Goal: Task Accomplishment & Management: Use online tool/utility

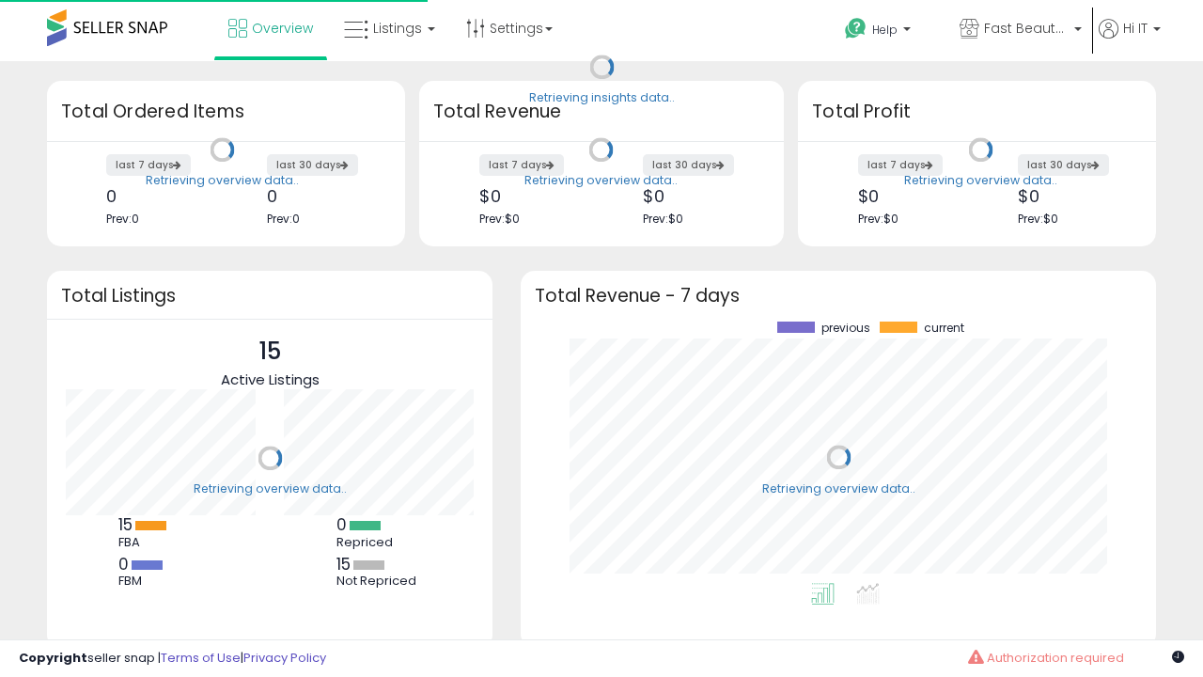
scroll to position [261, 598]
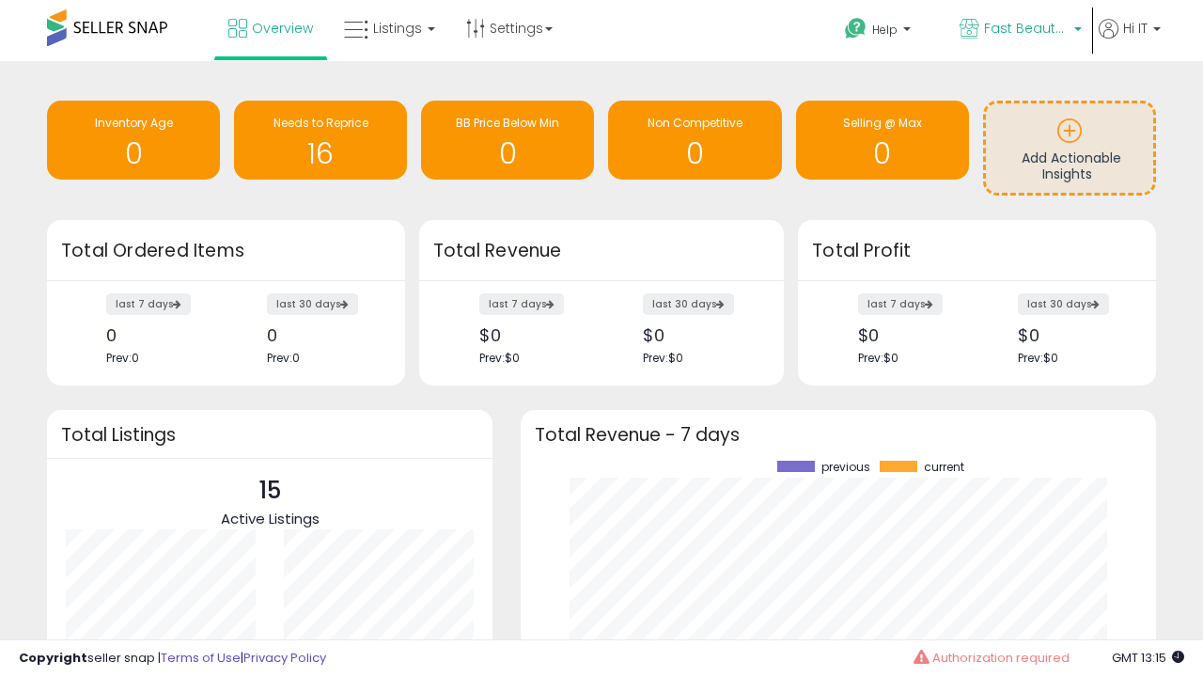
click at [1019, 30] on span "Fast Beauty ([GEOGRAPHIC_DATA])" at bounding box center [1026, 28] width 85 height 19
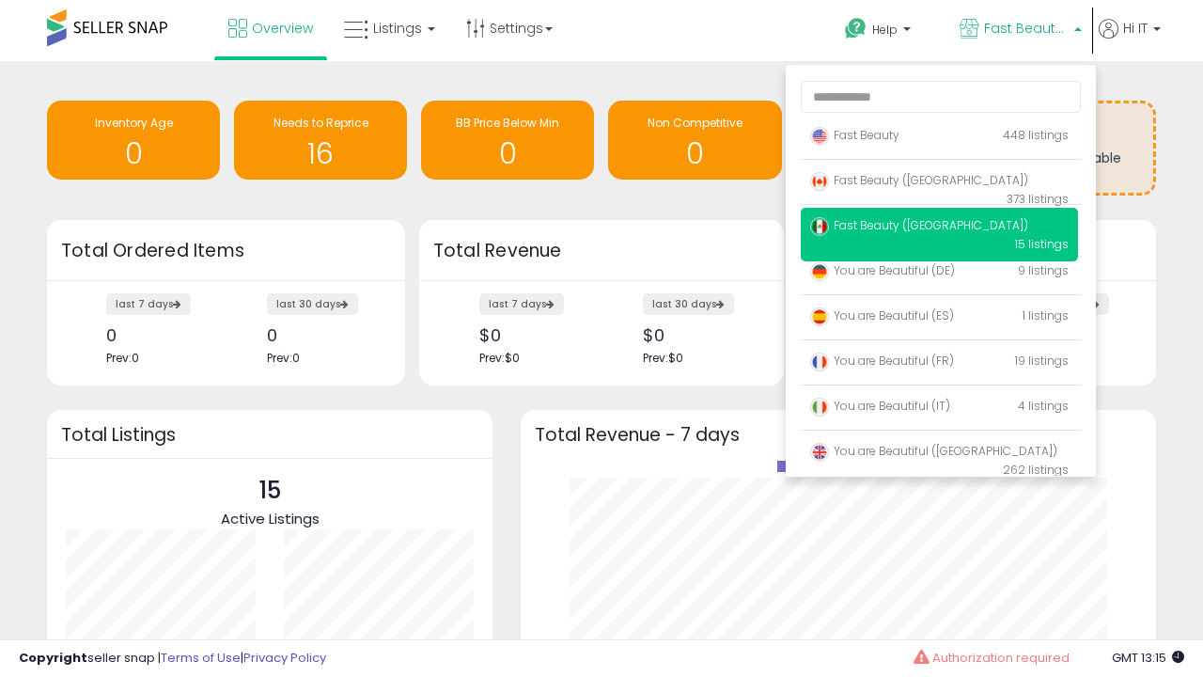
click at [939, 228] on span "Fast Beauty ([GEOGRAPHIC_DATA])" at bounding box center [919, 225] width 218 height 16
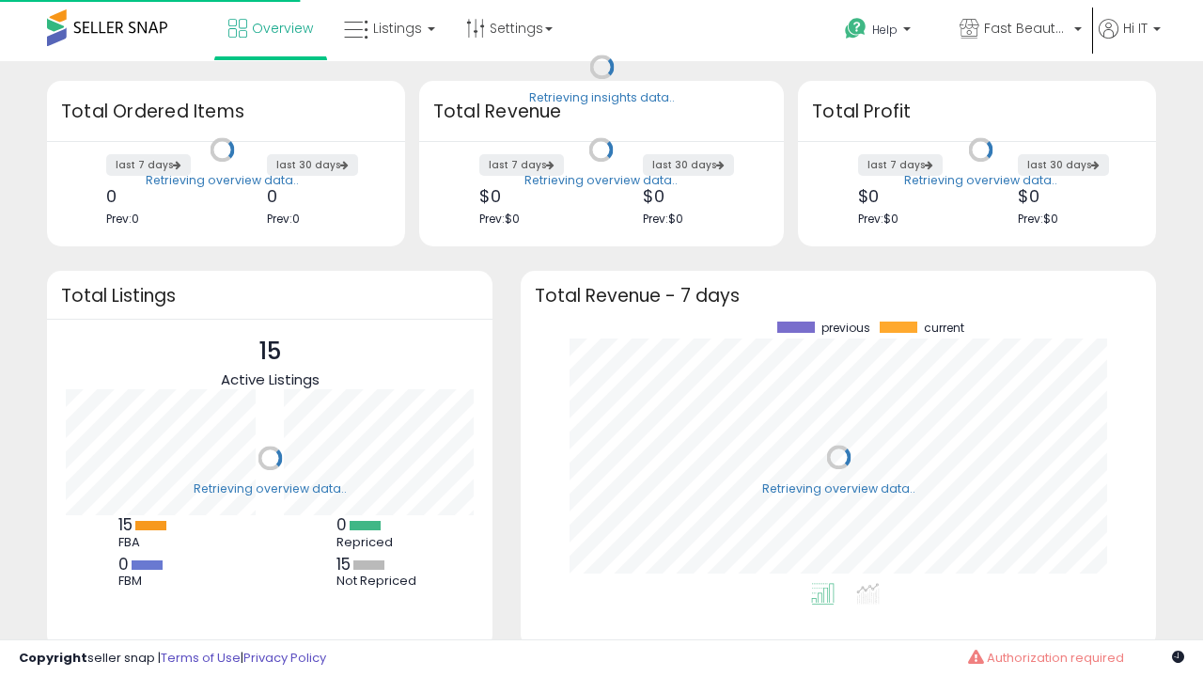
scroll to position [261, 598]
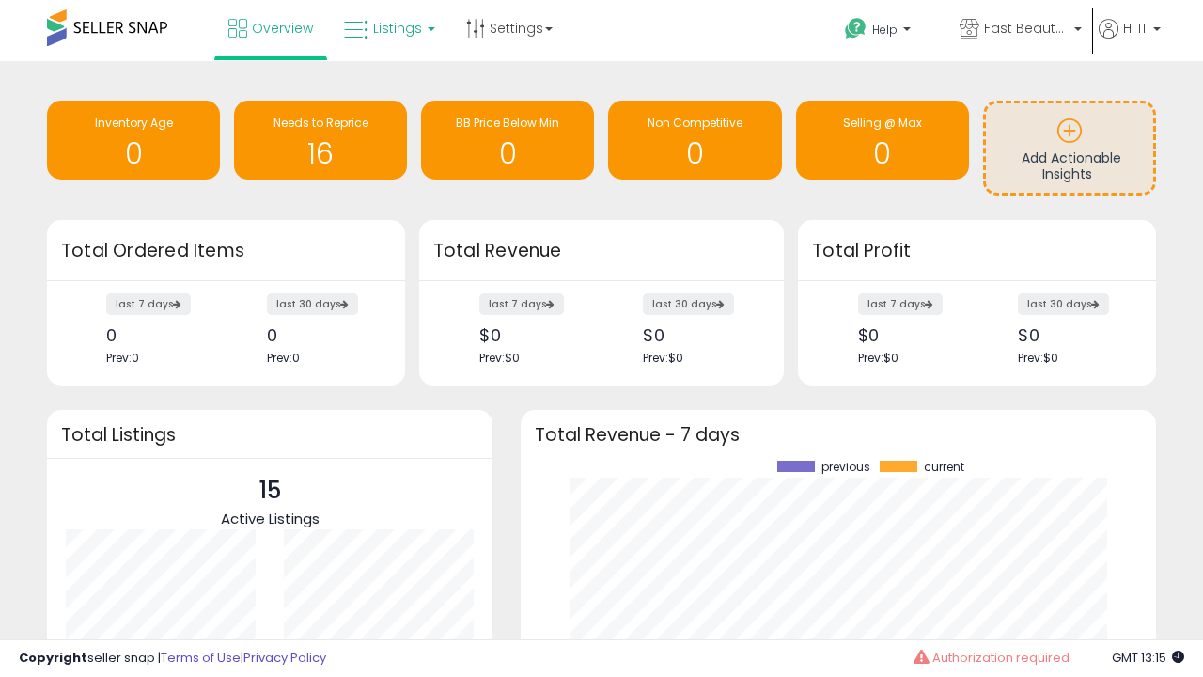
click at [387, 28] on span "Listings" at bounding box center [397, 28] width 49 height 19
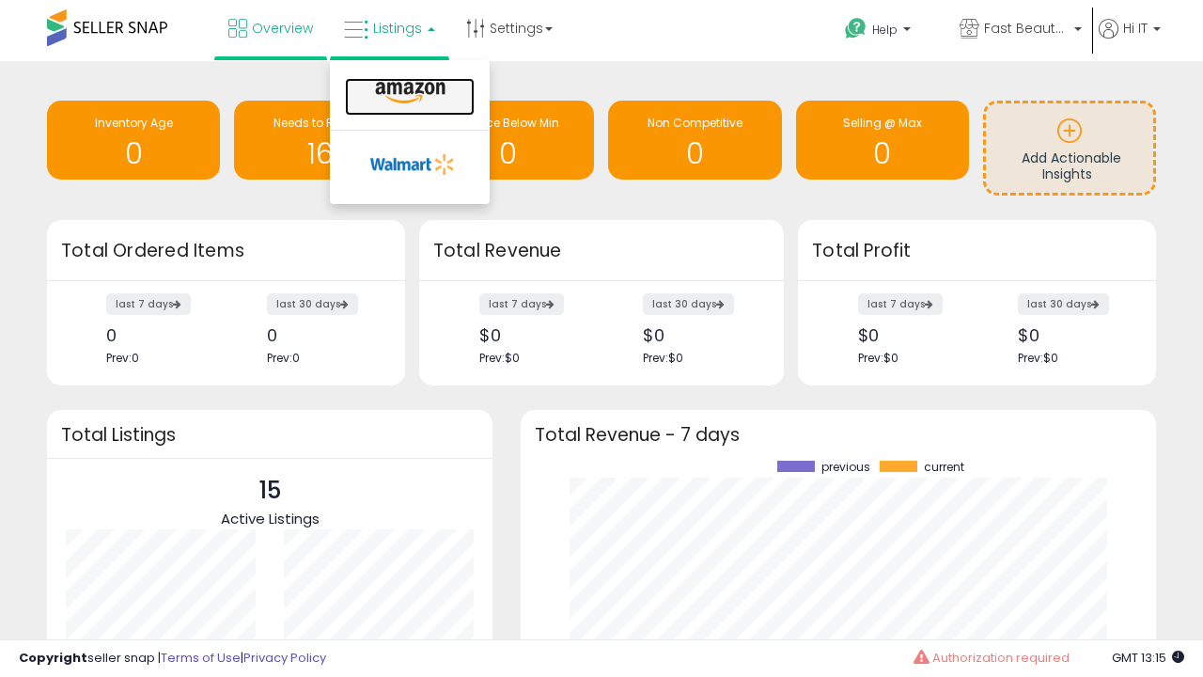
click at [408, 93] on icon at bounding box center [410, 93] width 82 height 24
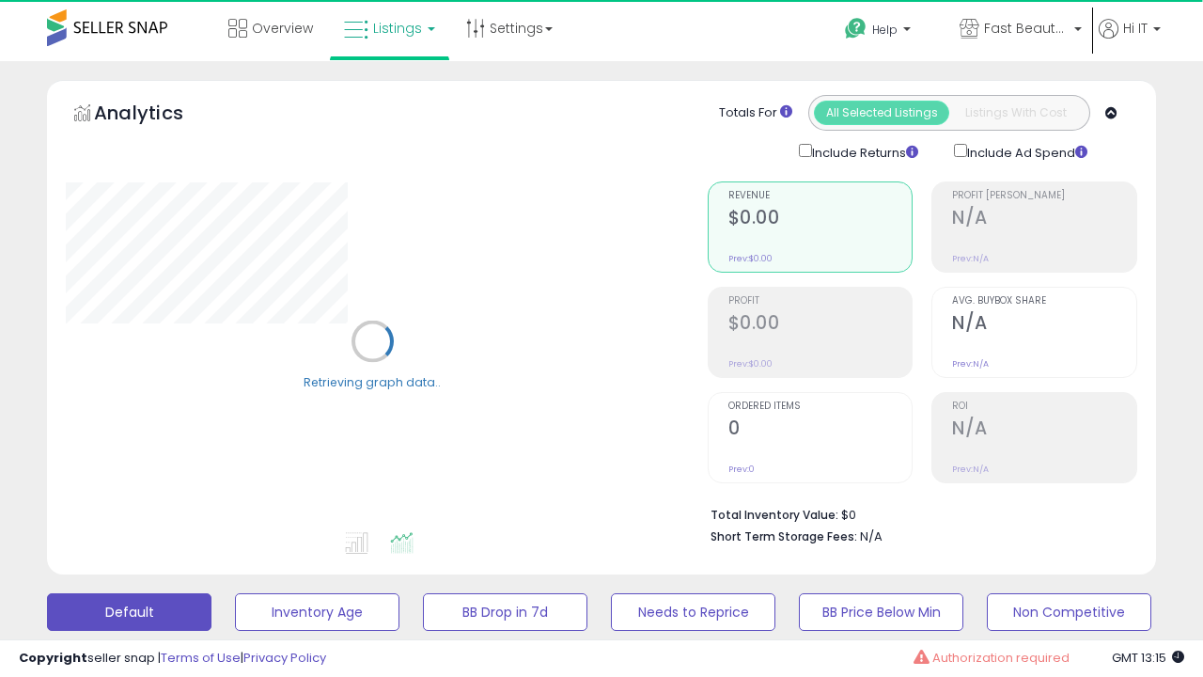
scroll to position [365, 0]
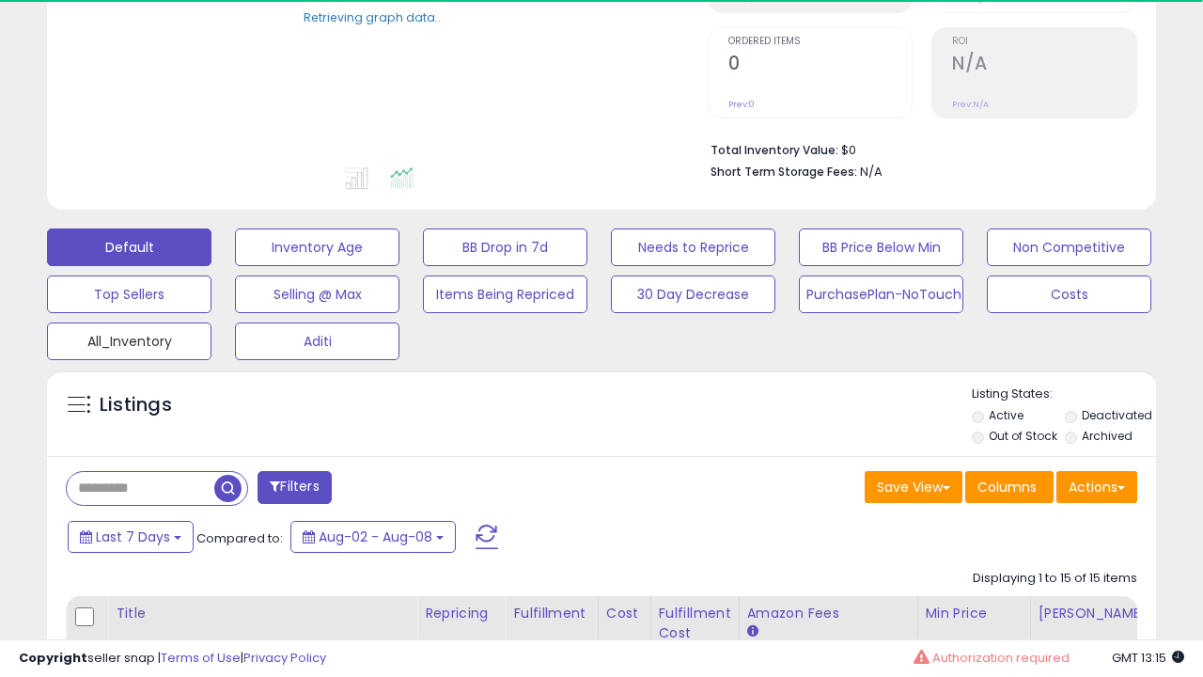
click at [235, 266] on button "All_Inventory" at bounding box center [317, 247] width 164 height 38
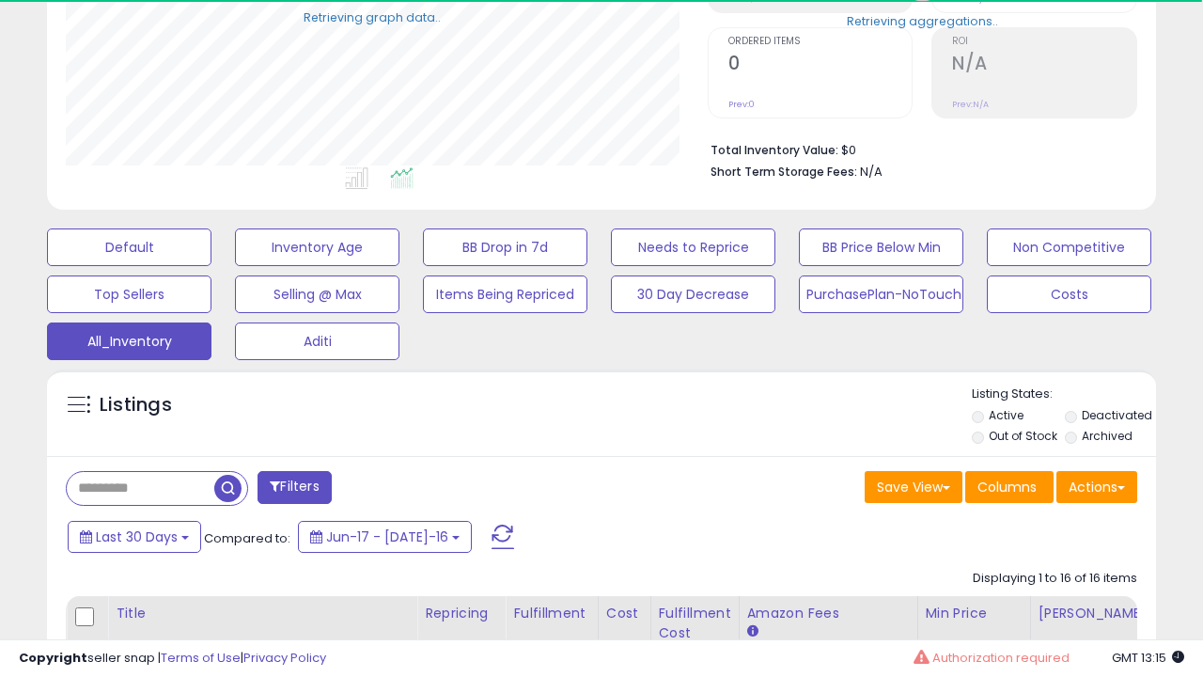
scroll to position [385, 641]
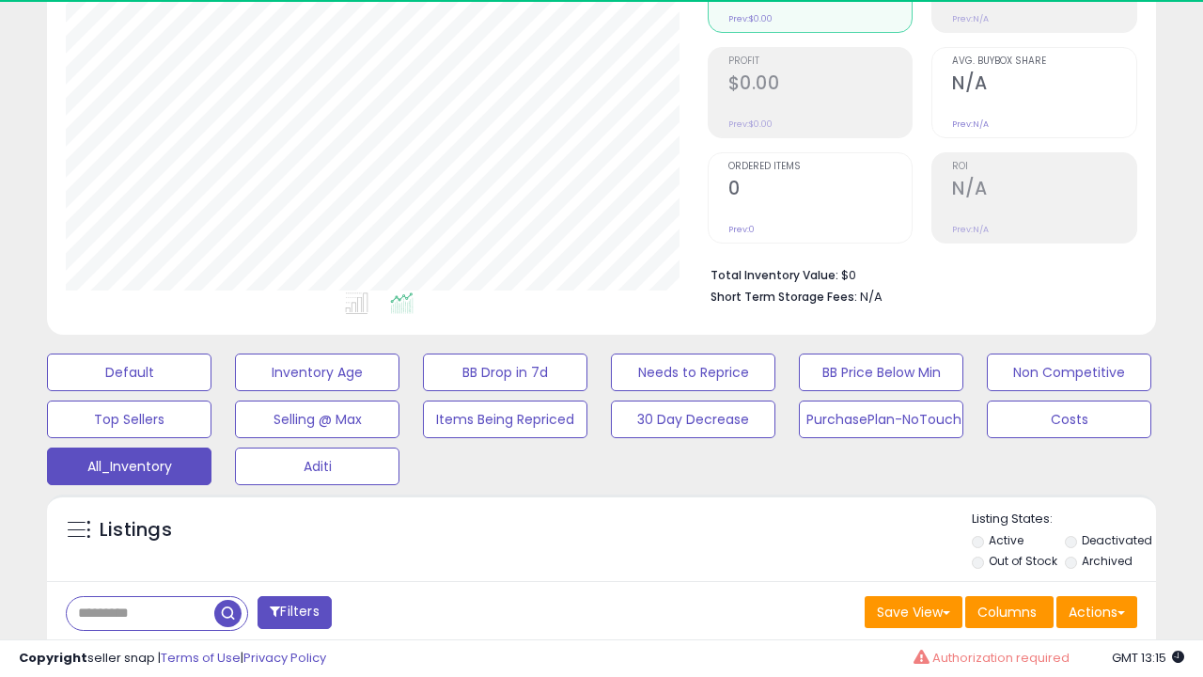
click at [133, 652] on span "Last 30 Days" at bounding box center [137, 661] width 82 height 19
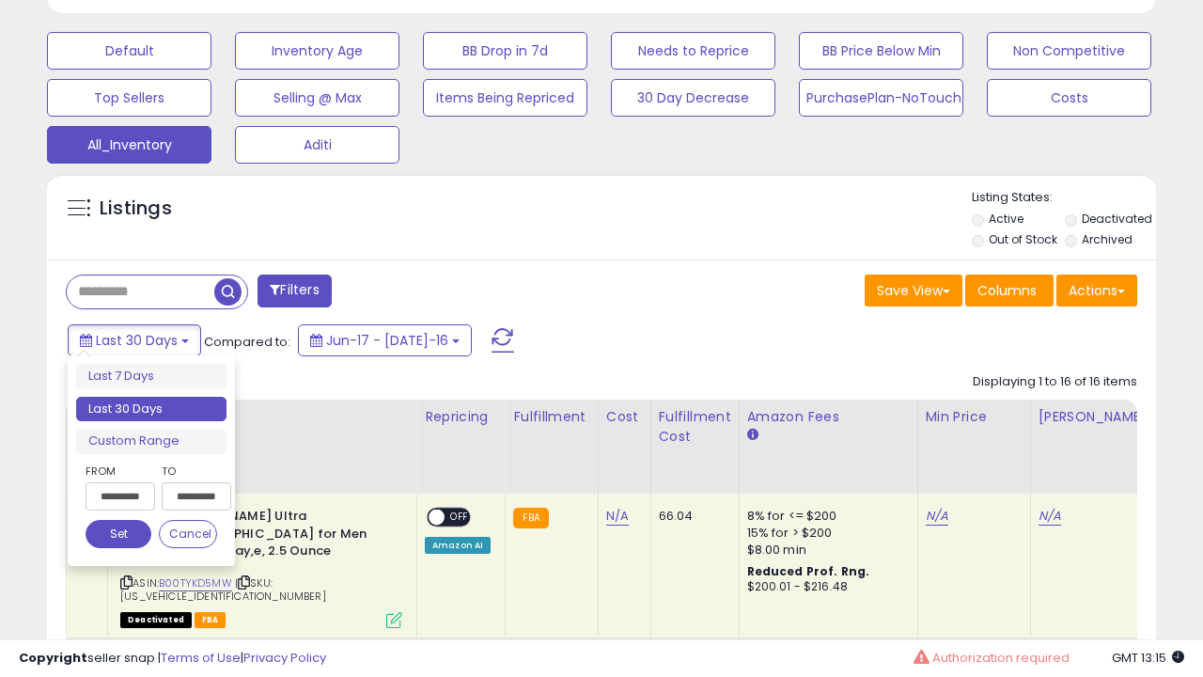
click at [151, 409] on li "Last 30 Days" at bounding box center [151, 409] width 150 height 25
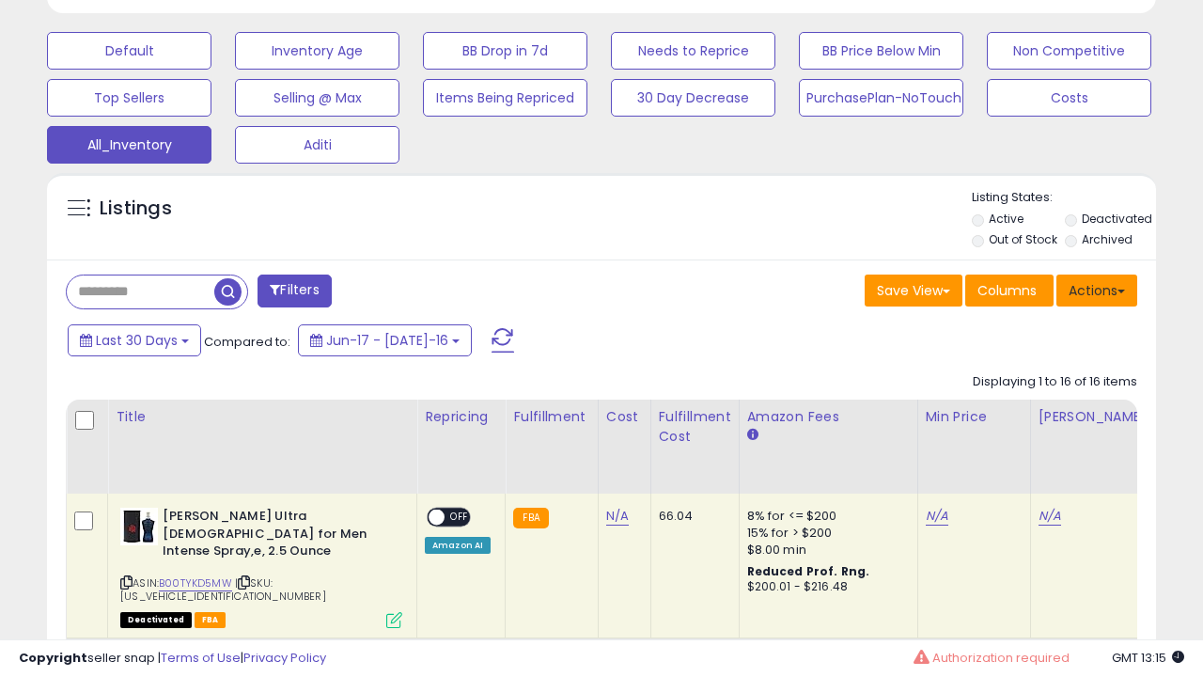
click at [1097, 289] on button "Actions" at bounding box center [1096, 290] width 81 height 32
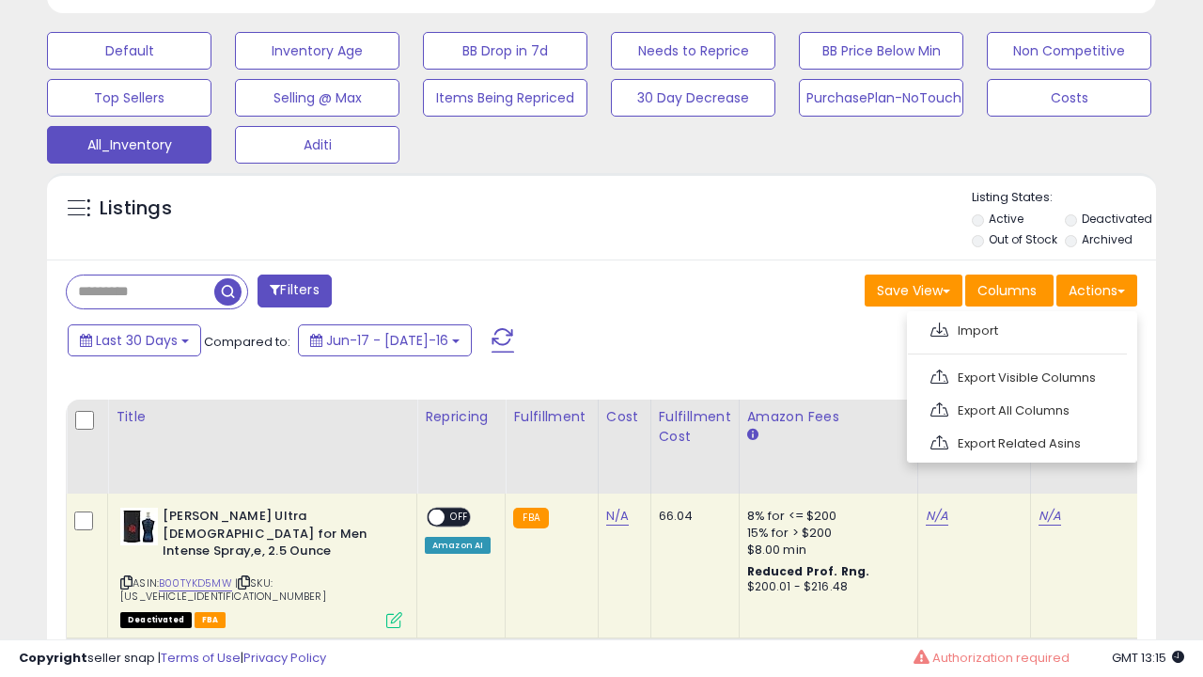
click at [1020, 408] on link "Export All Columns" at bounding box center [1020, 410] width 206 height 29
